Goal: Browse casually

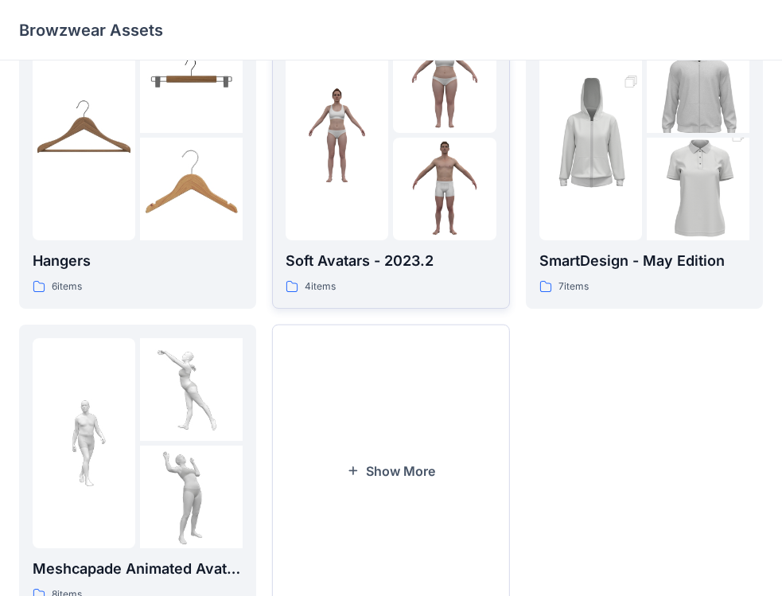
scroll to position [436, 0]
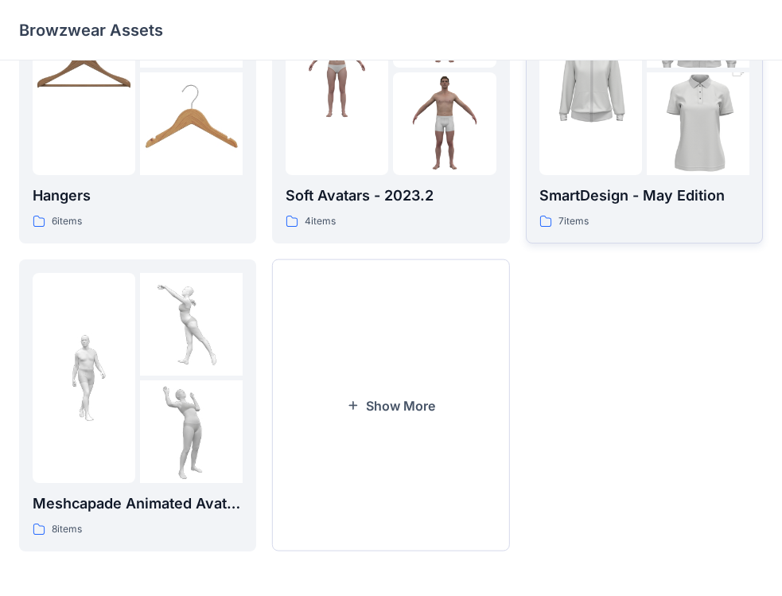
click at [691, 205] on p "SmartDesign - May Edition" at bounding box center [644, 196] width 210 height 22
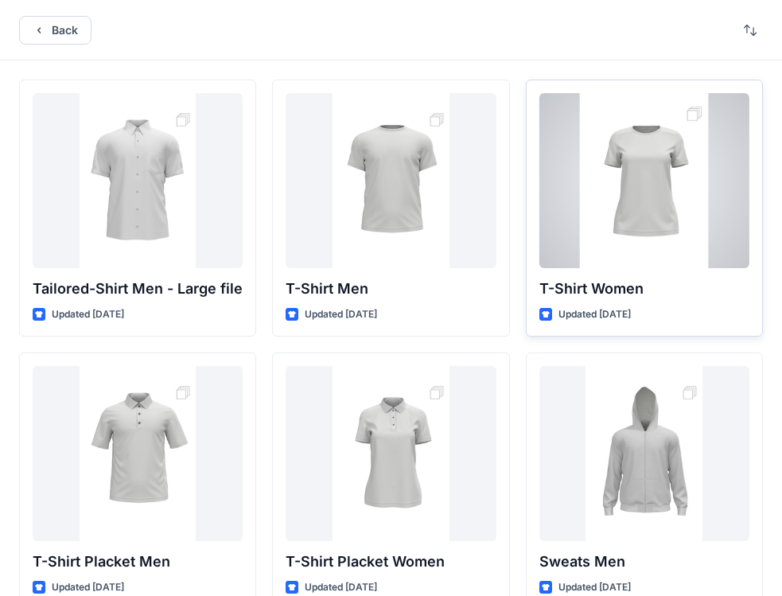
click at [690, 295] on p "T-Shirt Women" at bounding box center [644, 289] width 210 height 22
click at [631, 293] on p "T-Shirt Women" at bounding box center [644, 289] width 210 height 22
click at [667, 293] on p "T-Shirt Women" at bounding box center [644, 289] width 210 height 22
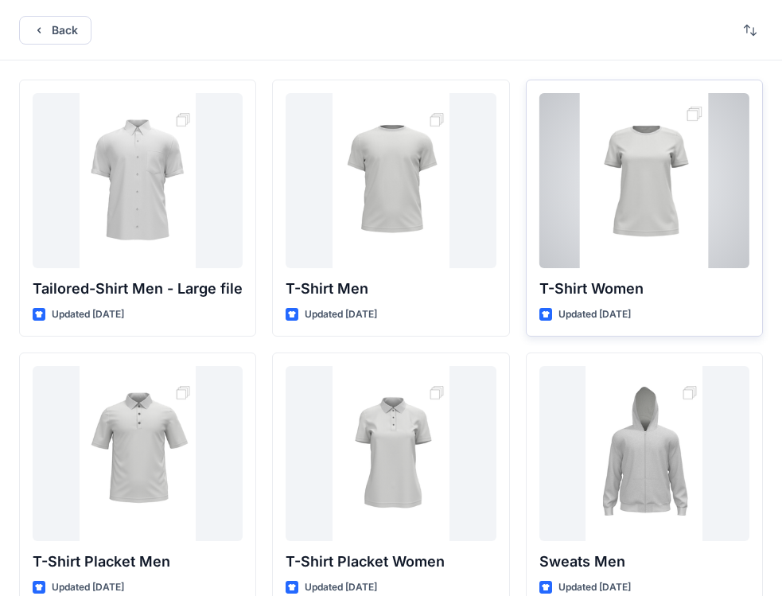
click at [667, 294] on p "T-Shirt Women" at bounding box center [644, 289] width 210 height 22
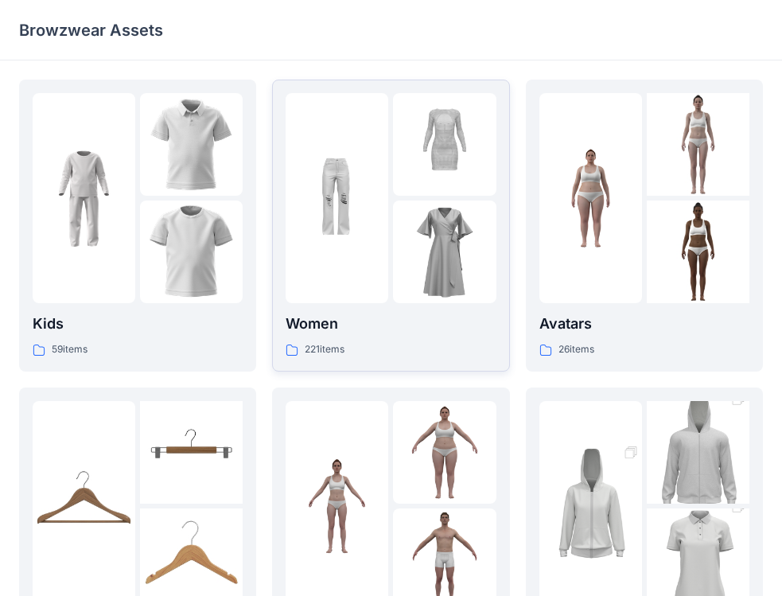
click at [429, 333] on p "Women" at bounding box center [391, 324] width 210 height 22
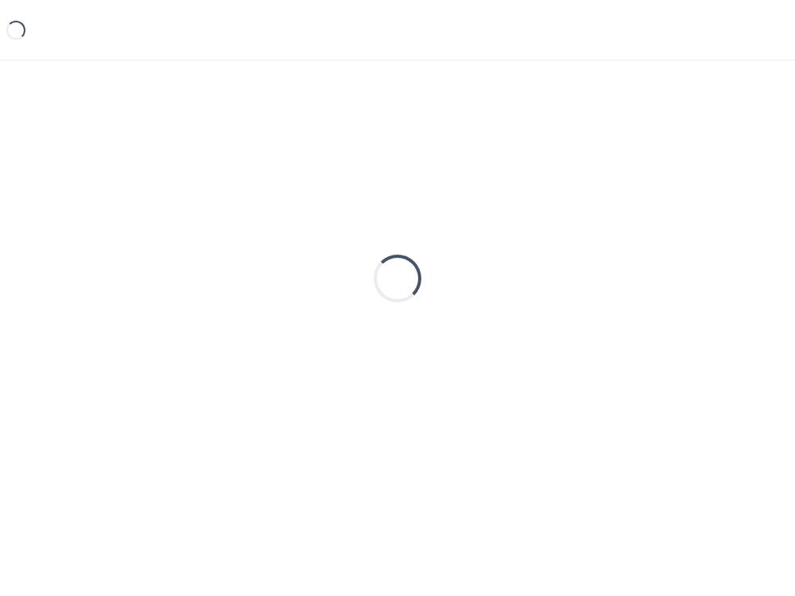
click at [429, 333] on div "Loading..." at bounding box center [397, 279] width 757 height 398
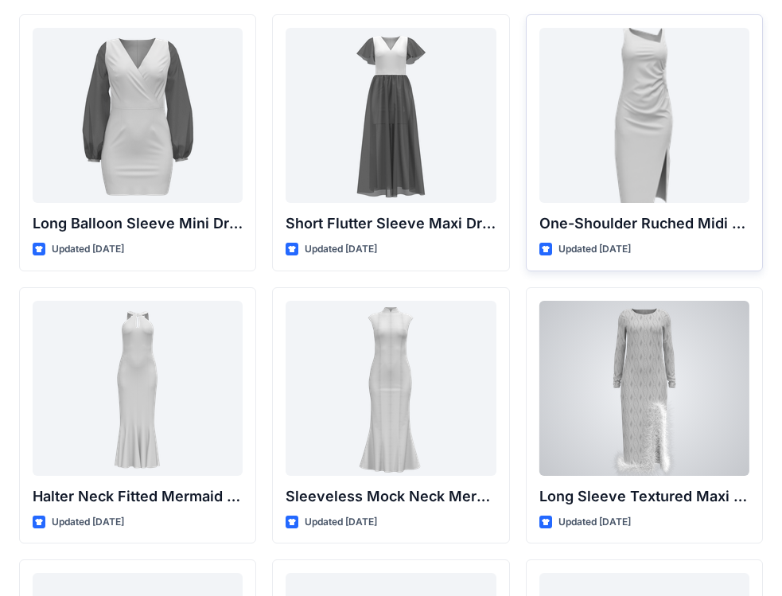
scroll to position [690, 0]
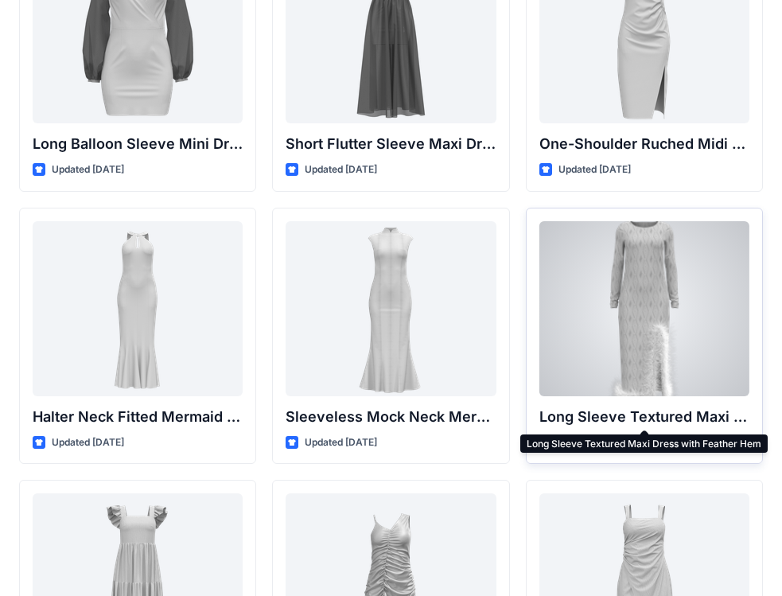
click at [577, 420] on p "Long Sleeve Textured Maxi Dress with Feather Hem" at bounding box center [644, 417] width 210 height 22
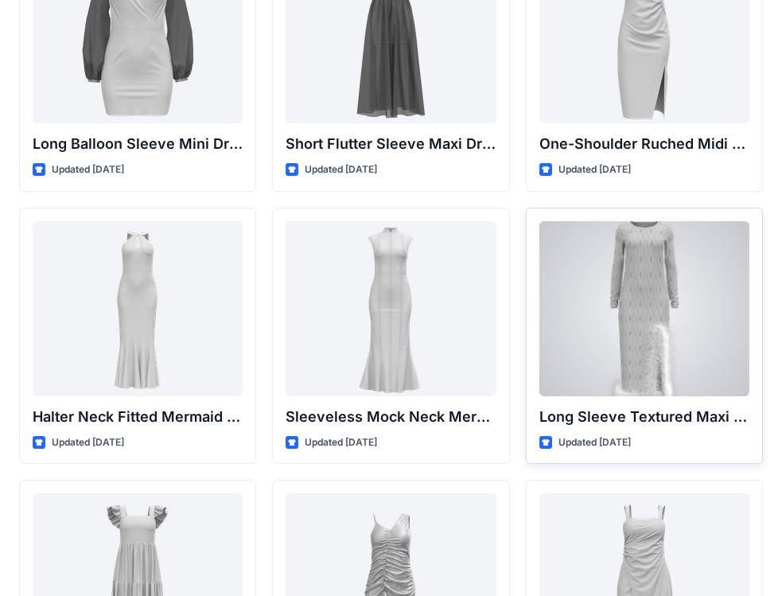
click at [579, 391] on div at bounding box center [644, 308] width 210 height 175
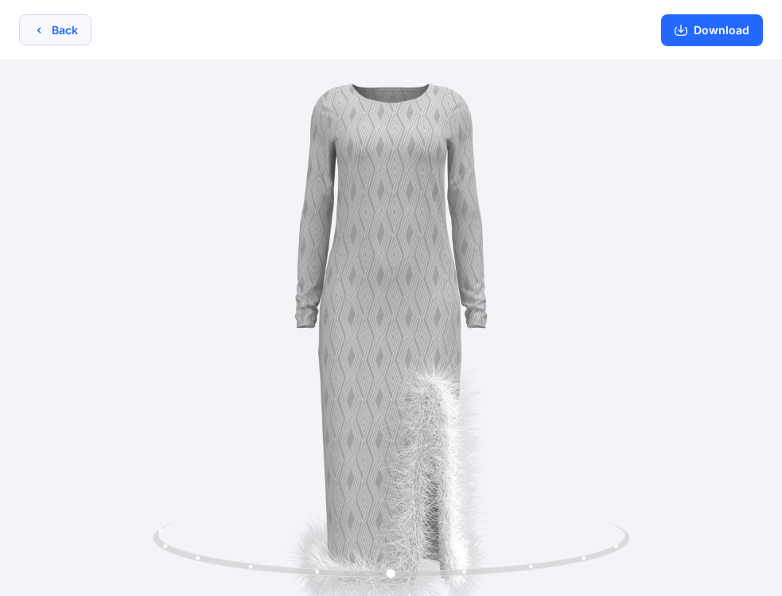
click at [59, 33] on button "Back" at bounding box center [55, 29] width 72 height 31
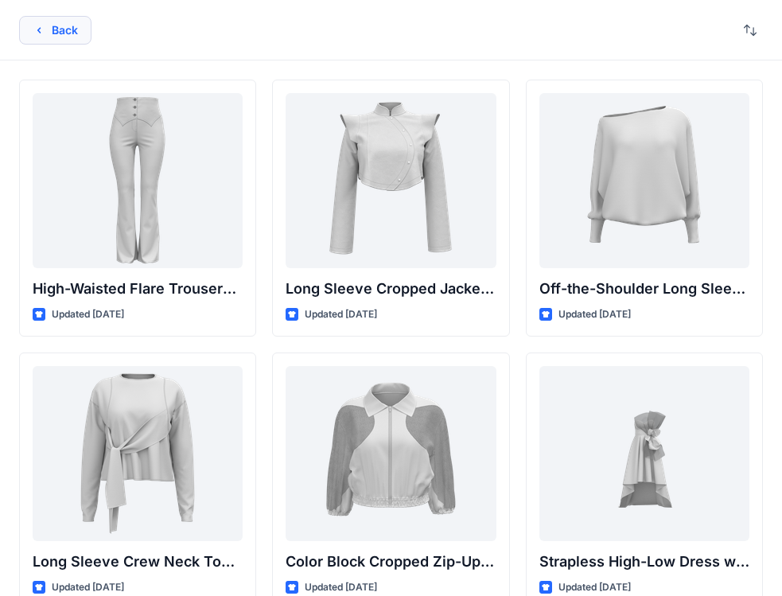
click at [45, 25] on button "Back" at bounding box center [55, 30] width 72 height 29
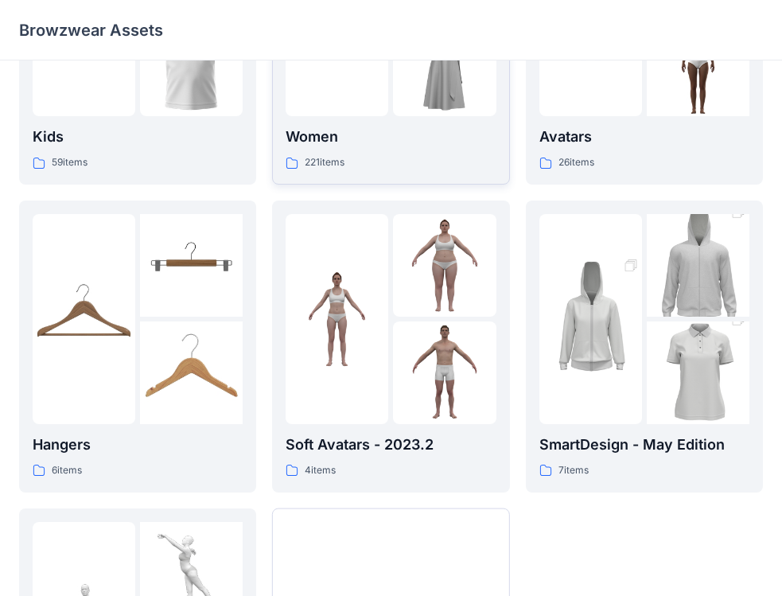
scroll to position [239, 0]
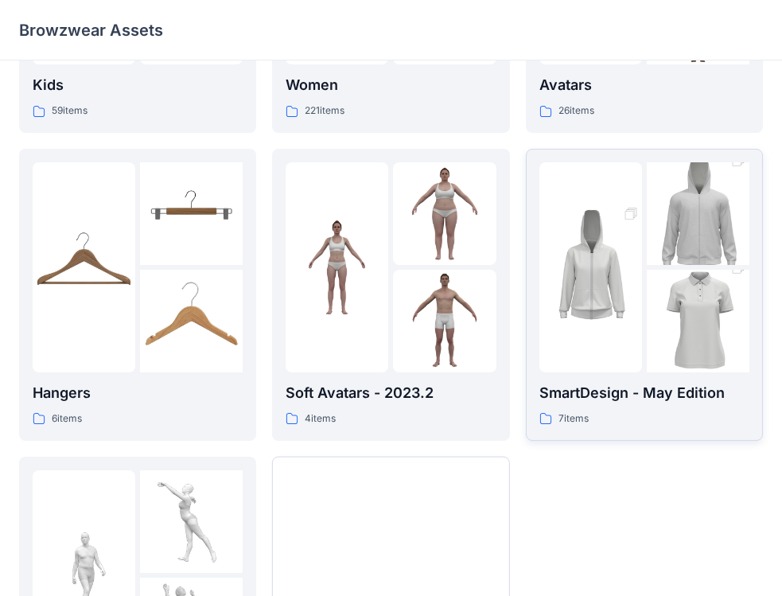
click at [631, 406] on div "SmartDesign - May Edition 7 items" at bounding box center [644, 404] width 210 height 45
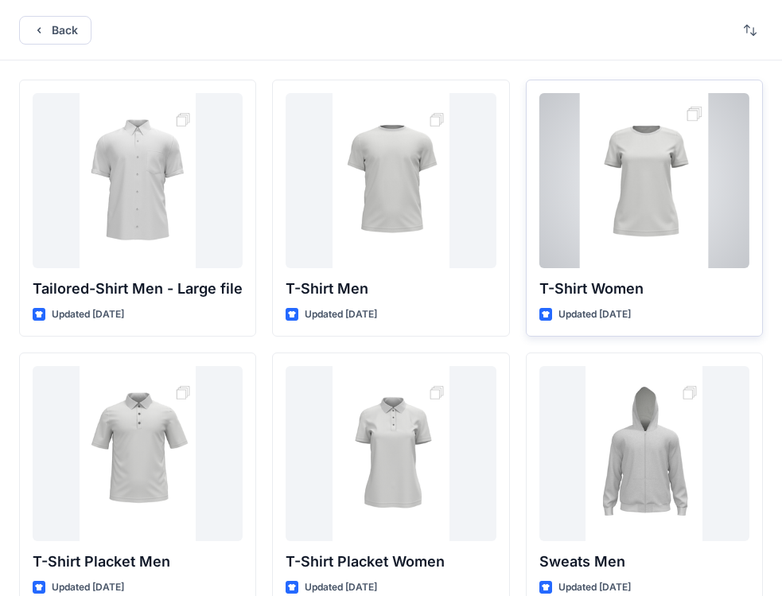
click at [588, 293] on p "T-Shirt Women" at bounding box center [644, 289] width 210 height 22
click at [579, 287] on p "T-Shirt Women" at bounding box center [644, 289] width 210 height 22
click at [610, 291] on p "T-Shirt Women" at bounding box center [644, 289] width 210 height 22
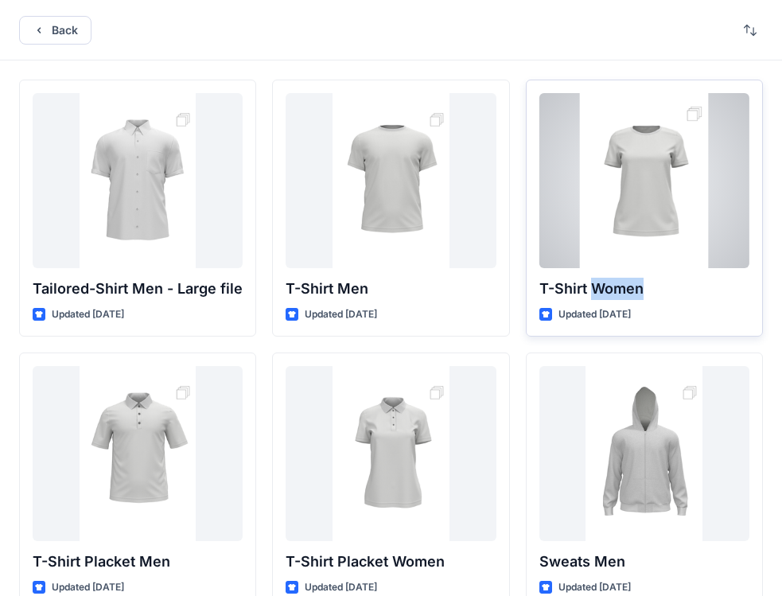
click at [610, 291] on p "T-Shirt Women" at bounding box center [644, 289] width 210 height 22
click at [597, 229] on div at bounding box center [644, 180] width 210 height 175
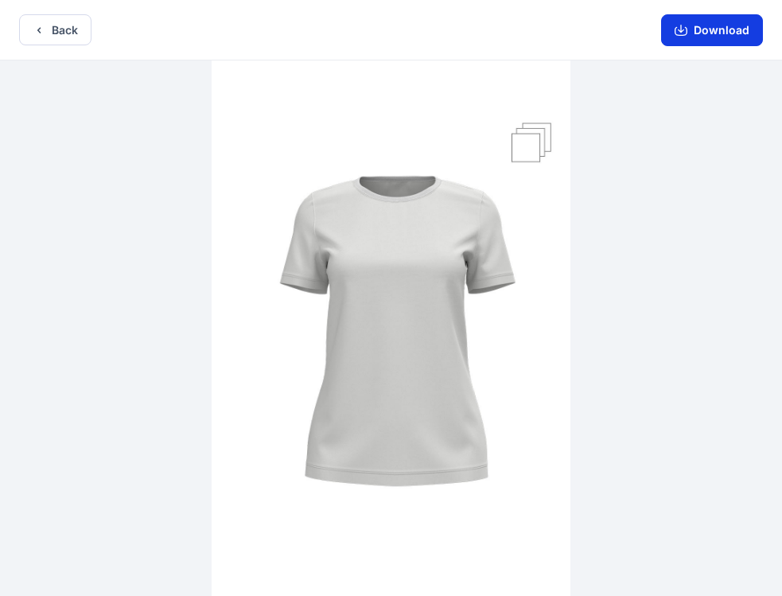
click at [737, 29] on button "Download" at bounding box center [712, 30] width 102 height 32
